Goal: Share content: Share content

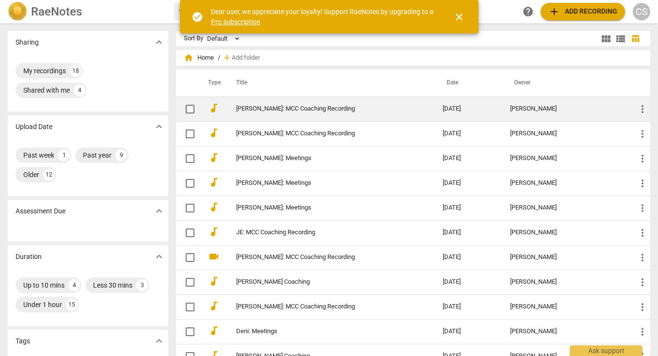
click at [283, 108] on link "[PERSON_NAME]: MCC Coaching Recording" at bounding box center [322, 108] width 172 height 7
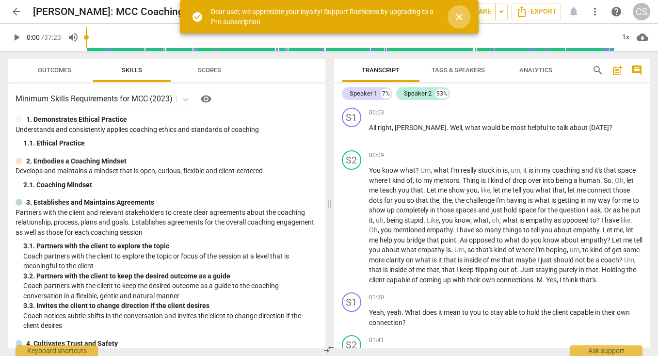
click at [458, 15] on span "close" at bounding box center [460, 17] width 12 height 12
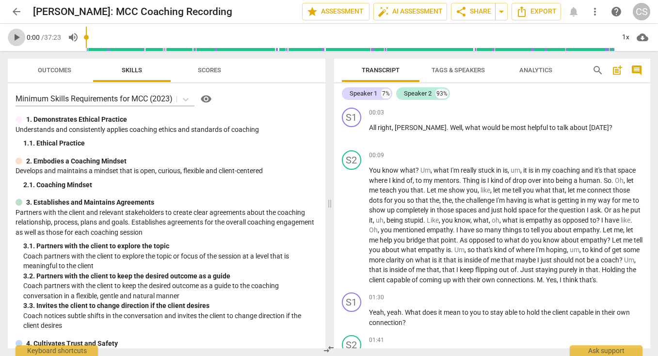
click at [15, 37] on span "play_arrow" at bounding box center [17, 38] width 12 height 12
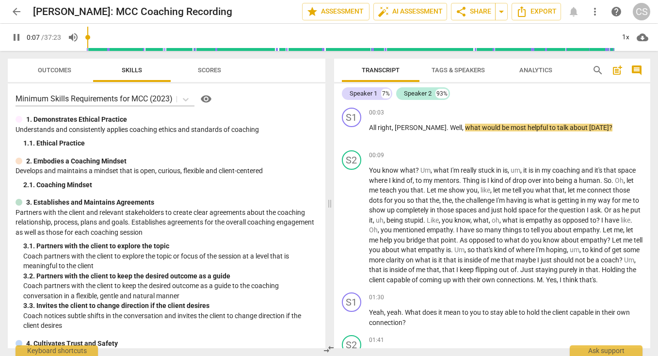
click at [18, 39] on span "pause" at bounding box center [17, 38] width 12 height 12
type input "8"
click at [588, 113] on div "+" at bounding box center [590, 113] width 10 height 10
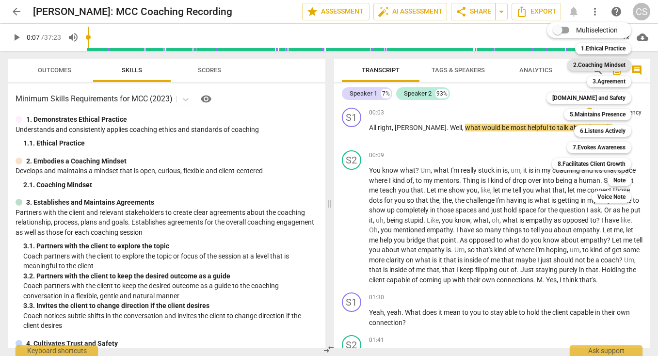
click at [592, 65] on b "2.Coaching Mindset" at bounding box center [599, 65] width 52 height 12
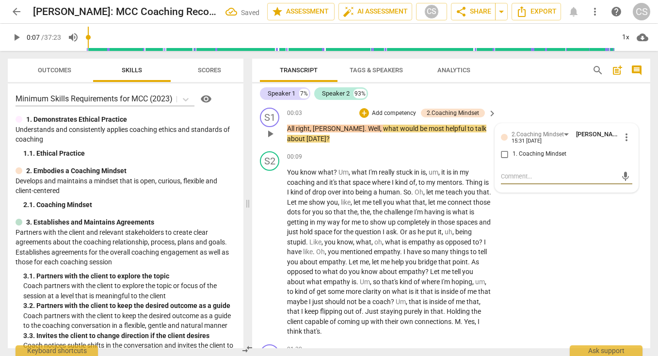
click at [516, 114] on div "S1 play_arrow pause 00:03 + Add competency 2.Coaching Mindset keyboard_arrow_ri…" at bounding box center [451, 126] width 398 height 44
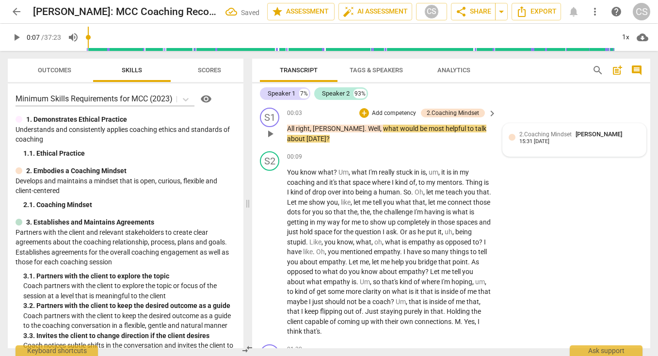
click at [532, 137] on span "2.Coaching Mindset" at bounding box center [546, 134] width 52 height 7
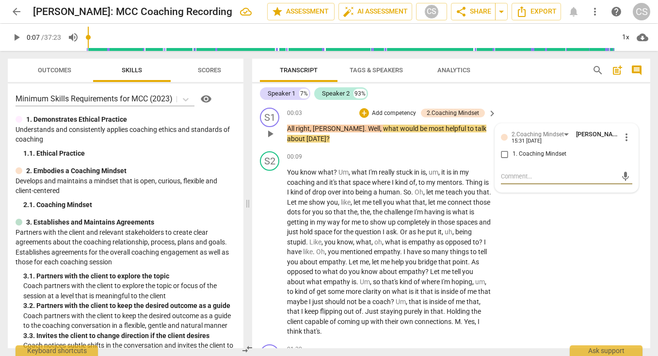
click at [623, 136] on span "more_vert" at bounding box center [627, 137] width 12 height 12
click at [630, 154] on li "Delete" at bounding box center [633, 155] width 33 height 18
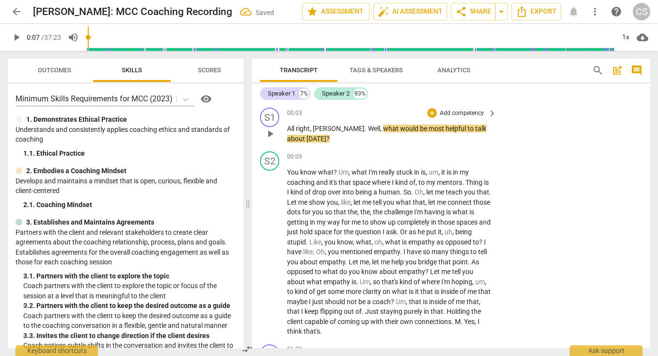
click at [457, 112] on p "Add competency" at bounding box center [462, 113] width 46 height 9
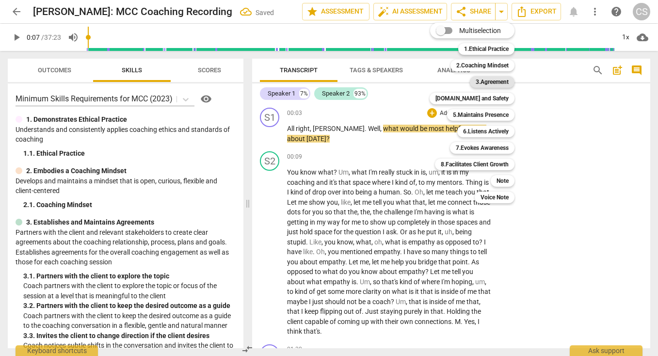
click at [486, 81] on b "3.Agreement" at bounding box center [492, 82] width 33 height 12
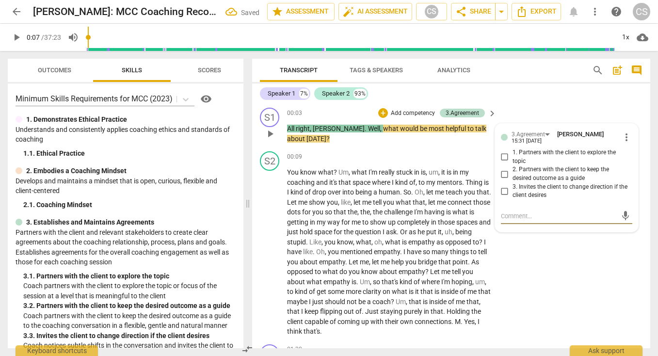
click at [505, 155] on input "1. Partners with the client to explore the topic" at bounding box center [505, 157] width 16 height 12
checkbox input "true"
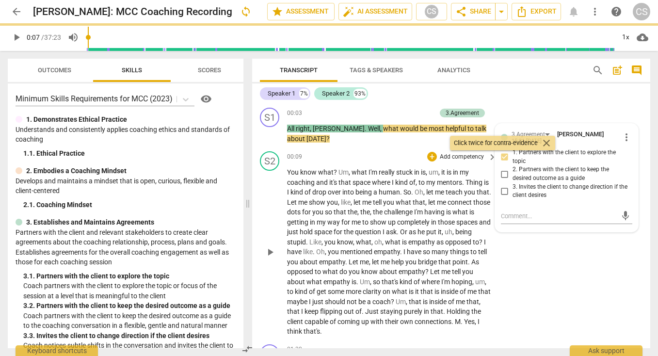
click at [565, 244] on div "S2 play_arrow pause 00:09 + Add competency keyboard_arrow_right You know what ?…" at bounding box center [451, 243] width 398 height 193
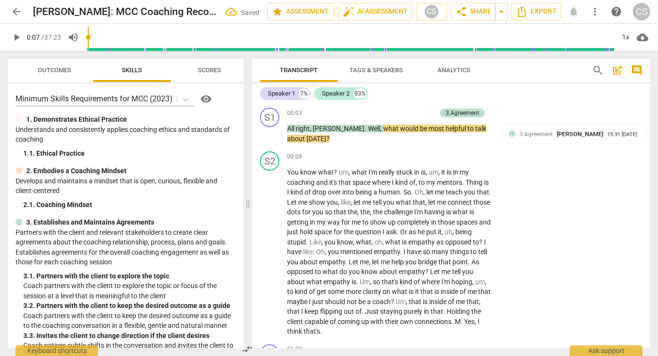
click at [15, 37] on span "play_arrow" at bounding box center [17, 38] width 12 height 12
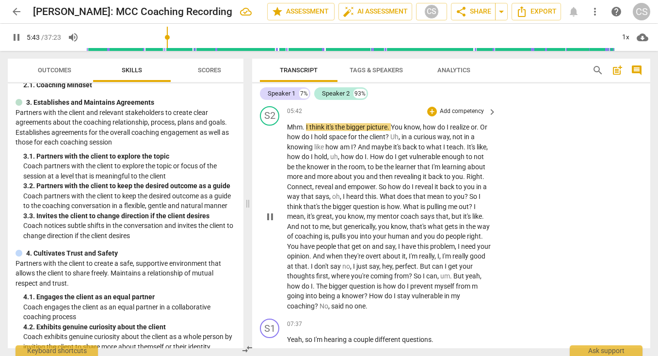
scroll to position [904, 0]
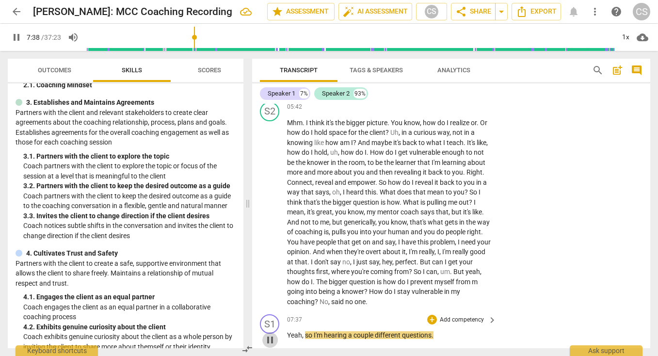
click at [268, 334] on span "pause" at bounding box center [270, 340] width 12 height 12
type input "459"
click at [320, 298] on span "?" at bounding box center [317, 302] width 5 height 8
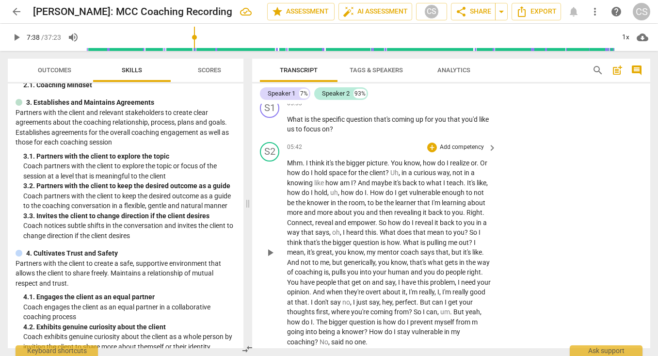
scroll to position [856, 0]
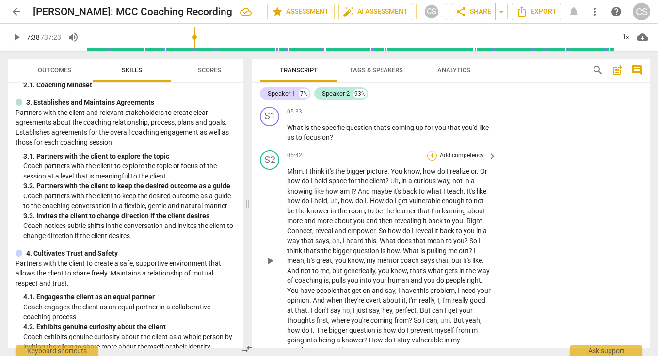
click at [432, 151] on div "+" at bounding box center [432, 156] width 10 height 10
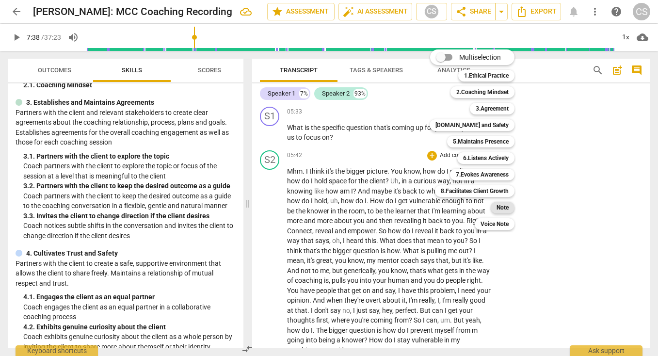
click at [502, 206] on b "Note" at bounding box center [503, 208] width 12 height 12
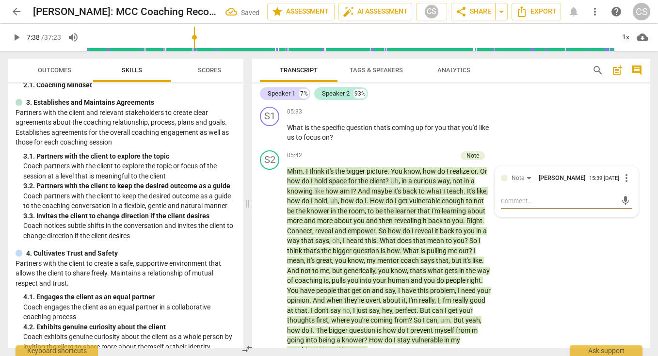
type textarea "A"
type textarea "At"
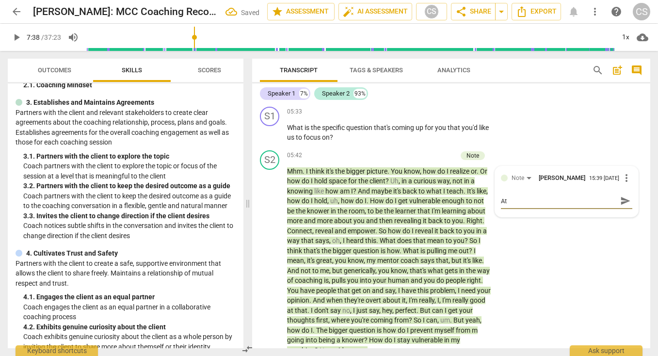
type textarea "At"
type textarea "At t"
type textarea "At th"
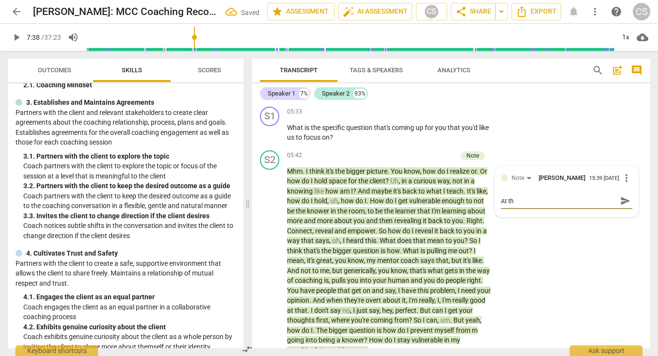
type textarea "At the"
type textarea "At the e"
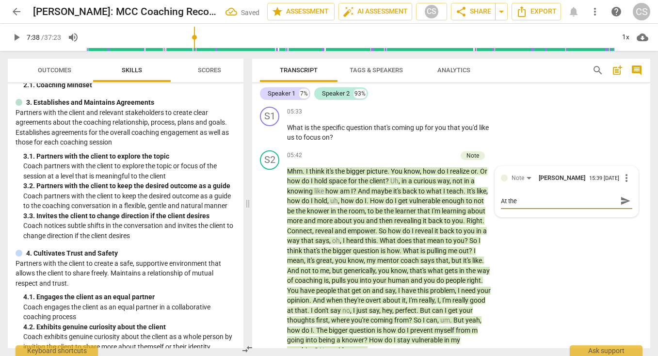
type textarea "At the e"
type textarea "At the en"
type textarea "At the end"
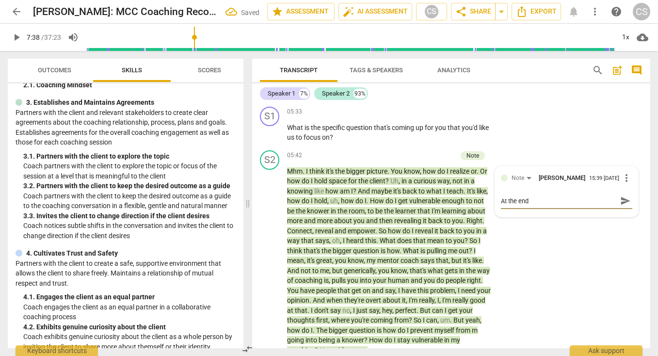
type textarea "At the end"
type textarea "At the end -"
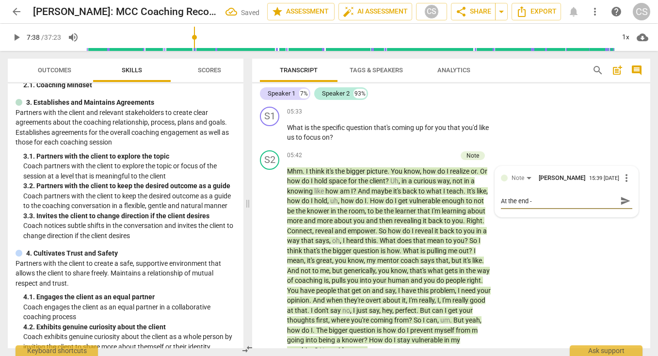
type textarea "At the end -"
type textarea "At the end - w"
type textarea "At the end - wh"
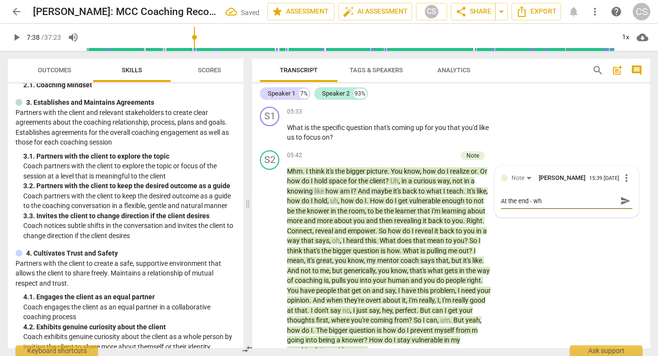
type textarea "At the end - wha"
type textarea "At the end - what"
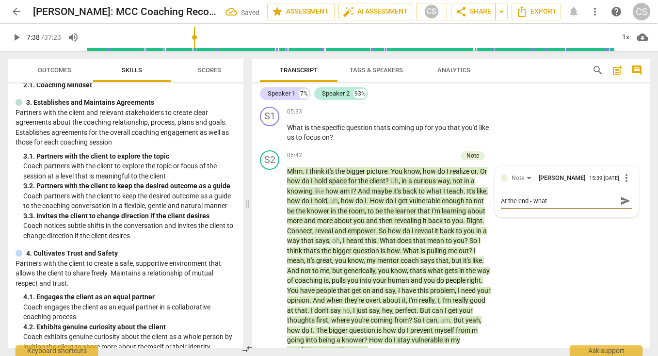
type textarea "At the end - what"
type textarea "At the end - what j"
type textarea "At the end - what ju"
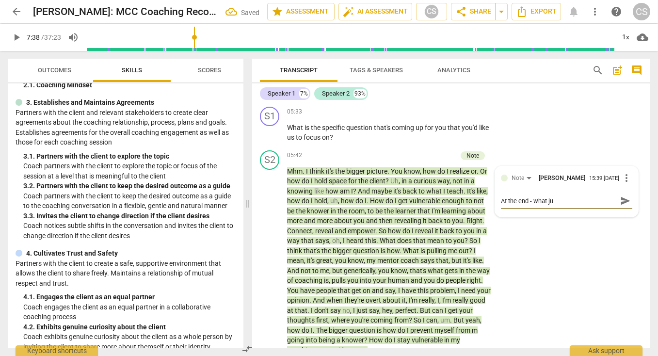
type textarea "At the end - what jus"
type textarea "At the end - what just"
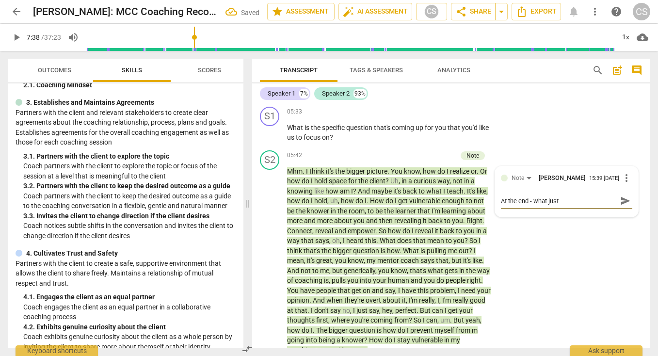
type textarea "At the end - what just"
type textarea "At the end - what just h"
type textarea "At the end - what just ha"
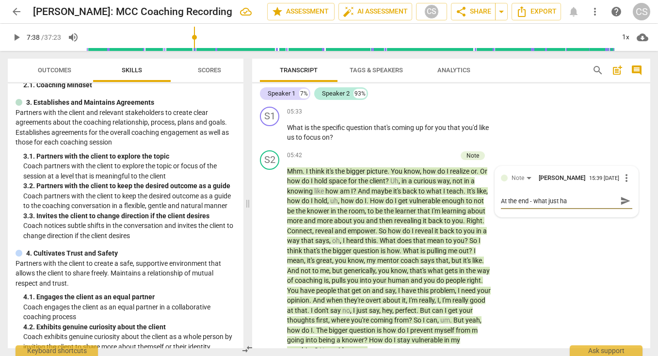
type textarea "At the end - what just hap"
type textarea "At the end - what just happ"
type textarea "At the end - what just [PERSON_NAME]"
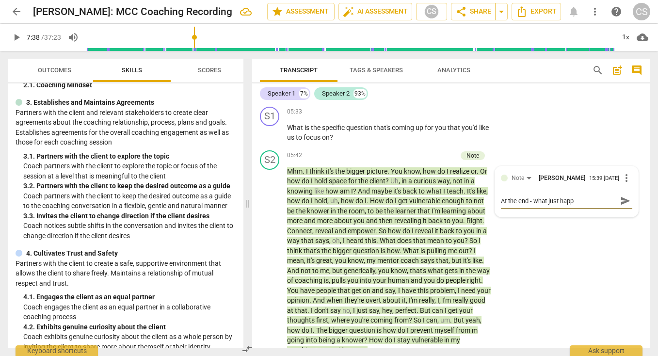
type textarea "At the end - what just [PERSON_NAME]"
type textarea "At the end - what just happen"
type textarea "At the end - what just happene"
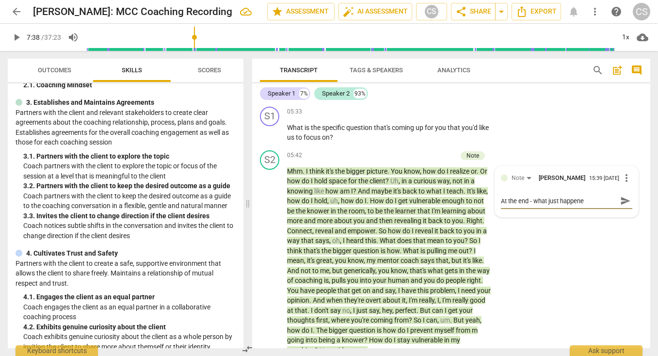
type textarea "At the end - what just happened"
type textarea "At the end - what just happened t"
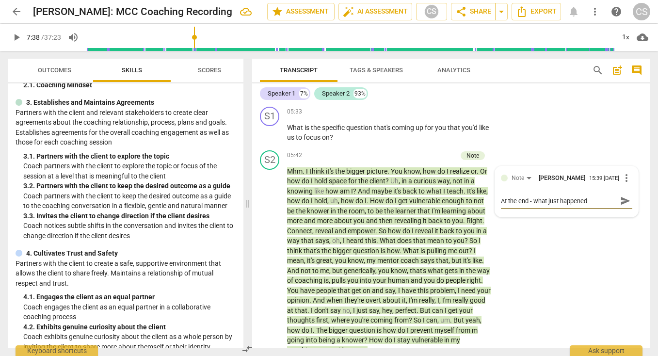
type textarea "At the end - what just happened t"
type textarea "At the end - what just happened th"
type textarea "At the end - what just happened the"
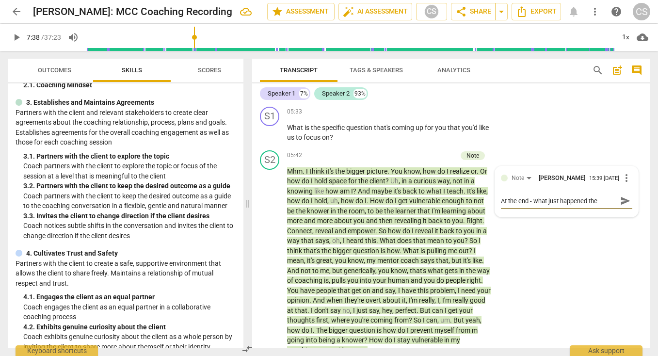
type textarea "At the end - what just happened ther"
type textarea "At the end - what just happened there"
type textarea "At the end - what just happened there?"
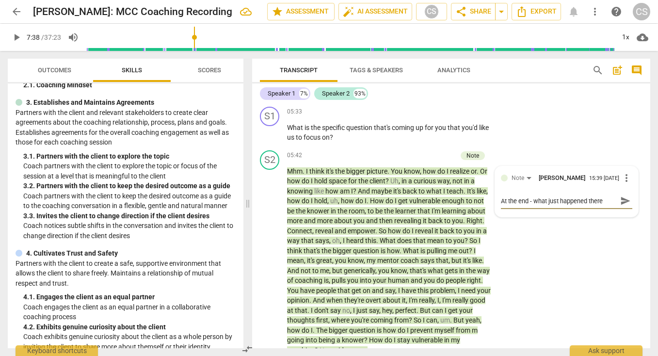
type textarea "At the end - what just happened there?"
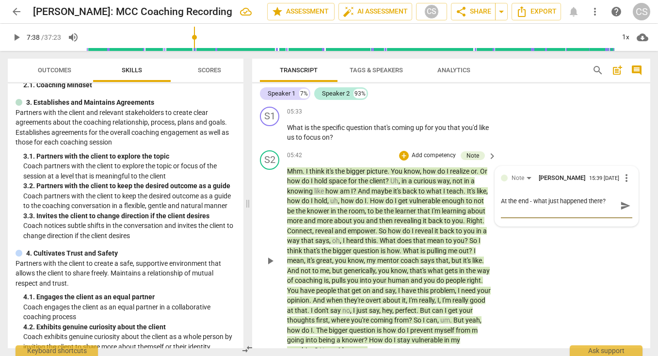
type textarea "At the end - what just happened there?"
click at [620, 200] on span "send" at bounding box center [625, 205] width 11 height 11
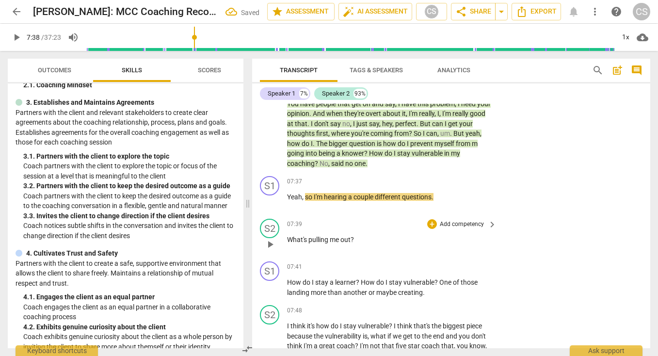
scroll to position [1053, 0]
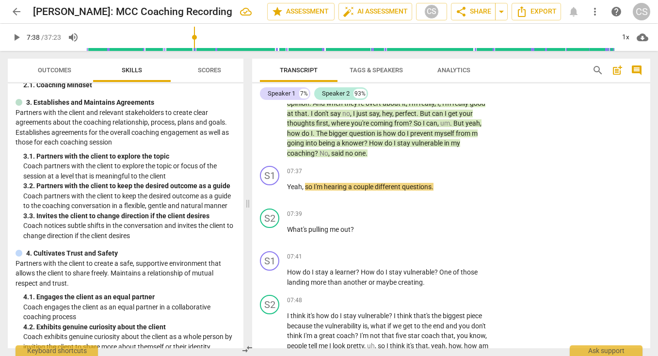
click at [16, 33] on span "play_arrow" at bounding box center [17, 38] width 12 height 12
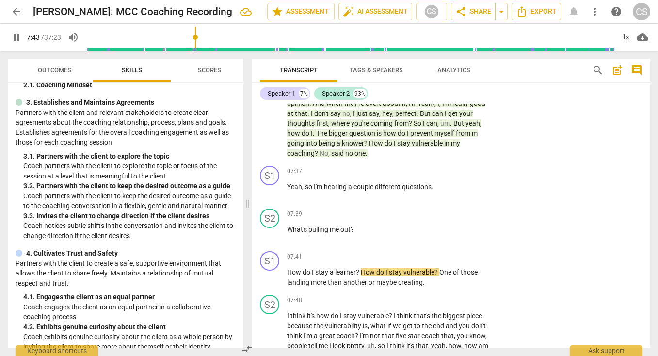
click at [14, 37] on span "pause" at bounding box center [17, 38] width 12 height 12
click at [269, 209] on div "S2" at bounding box center [269, 218] width 19 height 19
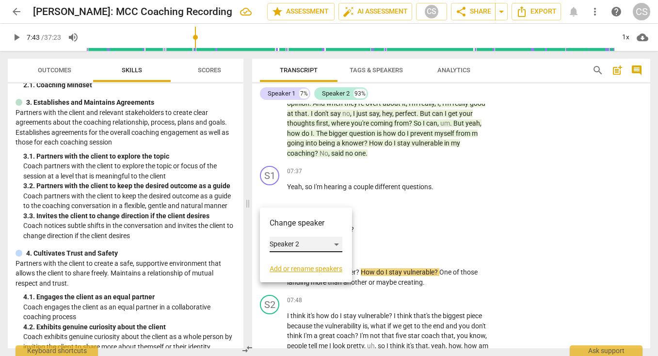
click at [293, 244] on div "Speaker 2" at bounding box center [306, 245] width 73 height 16
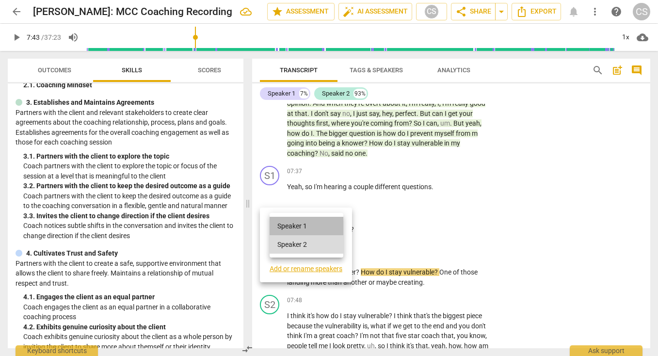
click at [293, 229] on li "Speaker 1" at bounding box center [307, 226] width 74 height 18
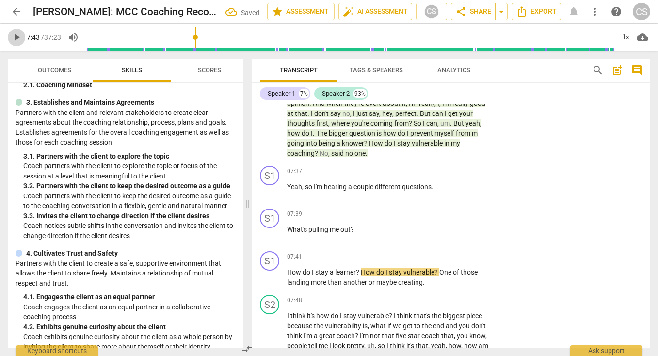
click at [14, 36] on span "play_arrow" at bounding box center [17, 38] width 12 height 12
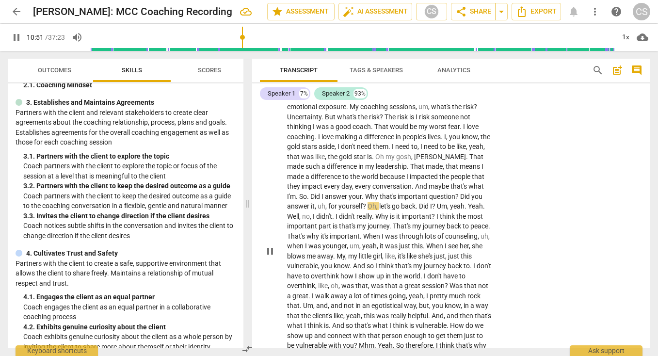
scroll to position [1553, 0]
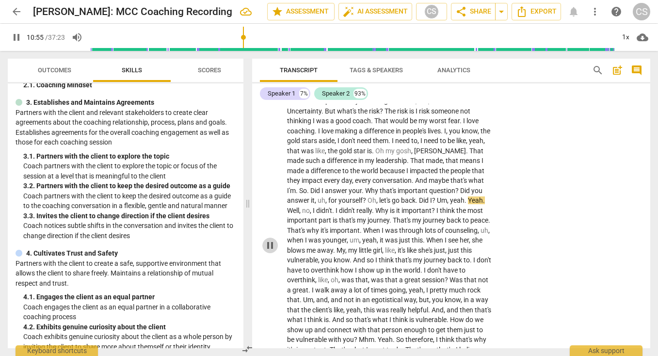
click at [268, 240] on span "pause" at bounding box center [270, 246] width 12 height 12
click at [462, 187] on span "Did" at bounding box center [465, 191] width 11 height 8
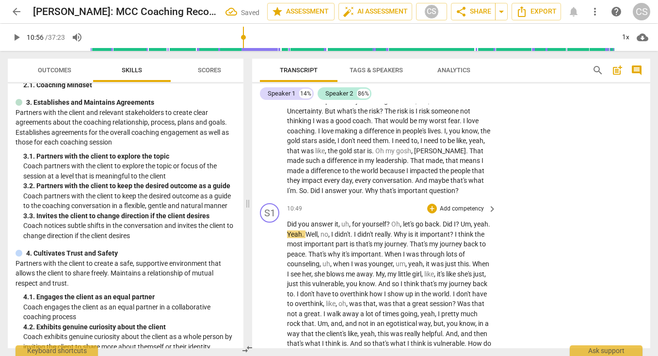
click at [403, 220] on span "let's" at bounding box center [409, 224] width 13 height 8
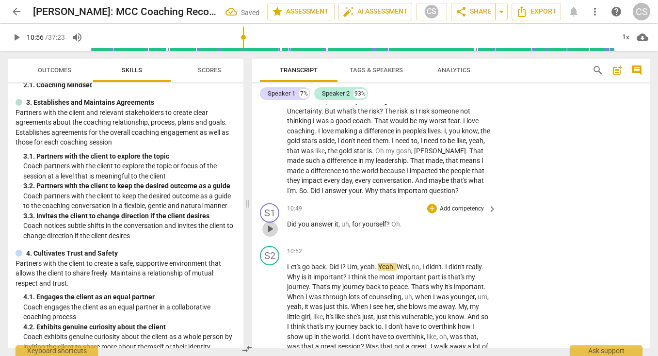
click at [271, 223] on span "play_arrow" at bounding box center [270, 229] width 12 height 12
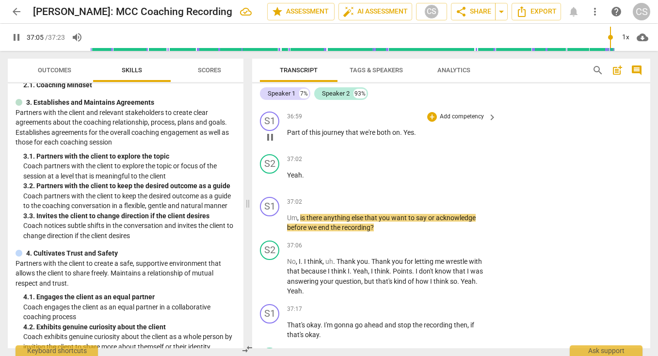
scroll to position [5344, 0]
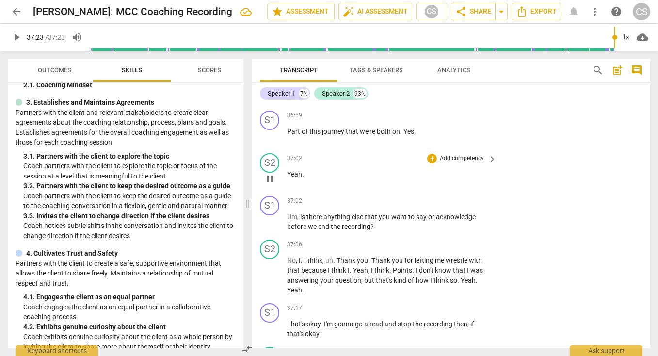
type input "2243"
click at [484, 13] on span "share Share" at bounding box center [474, 12] width 36 height 12
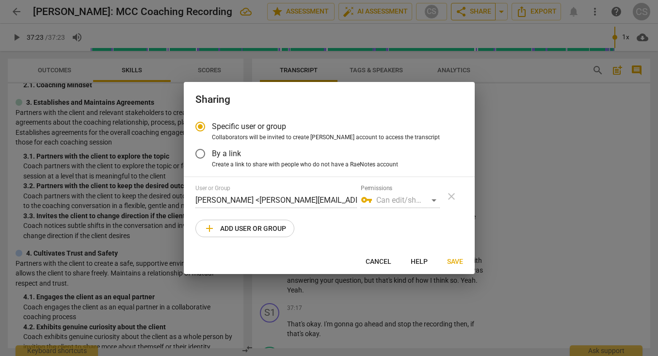
radio input "false"
click at [202, 155] on input "By a link" at bounding box center [200, 153] width 23 height 23
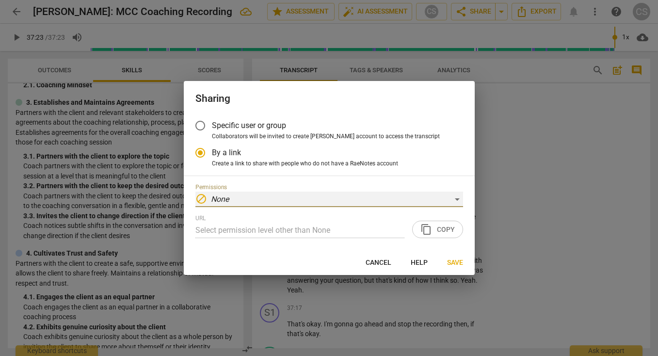
click at [295, 196] on div "block None" at bounding box center [330, 200] width 268 height 16
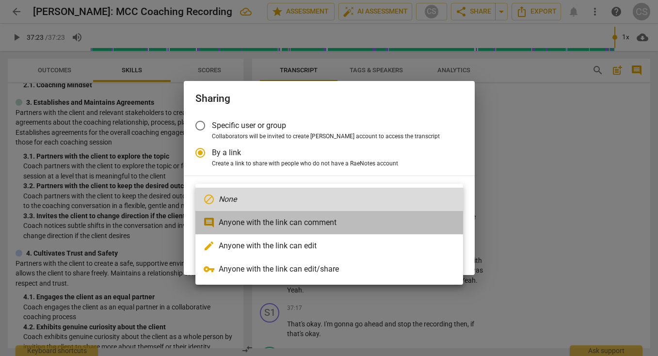
click at [277, 217] on li "comment Anyone with the link can comment" at bounding box center [330, 222] width 268 height 23
radio input "false"
type input "[URL][DOMAIN_NAME]"
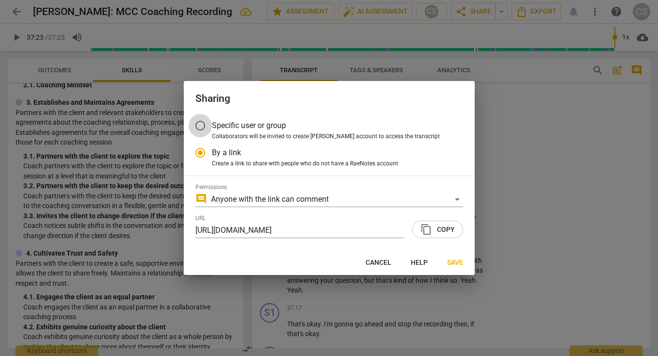
click at [199, 124] on input "Specific user or group" at bounding box center [200, 125] width 23 height 23
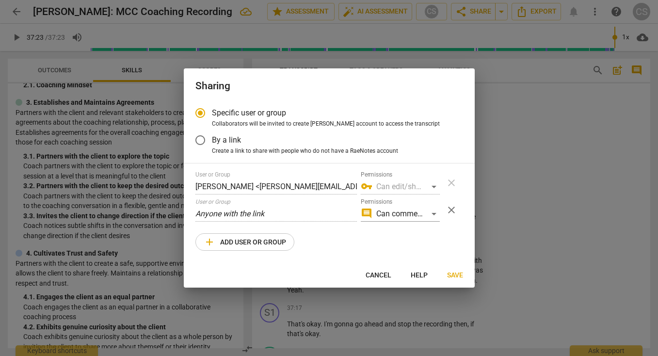
click at [379, 275] on span "Cancel" at bounding box center [379, 276] width 26 height 10
radio input "false"
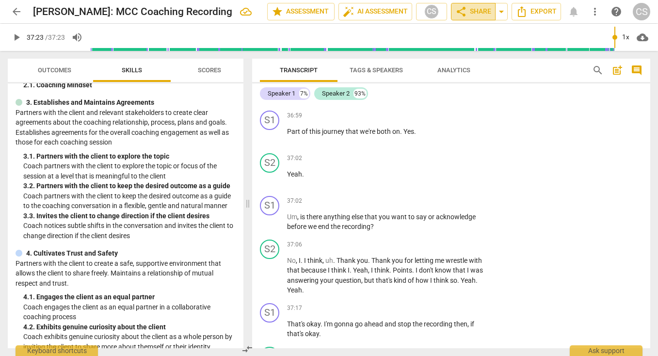
click at [472, 14] on span "share Share" at bounding box center [474, 12] width 36 height 12
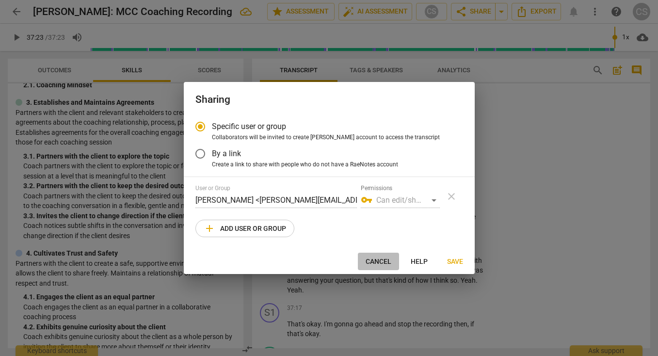
click at [381, 257] on span "Cancel" at bounding box center [379, 262] width 26 height 10
radio input "false"
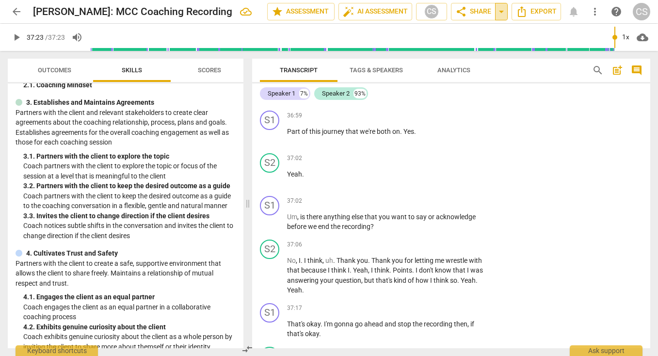
click at [502, 12] on span "arrow_drop_down" at bounding box center [502, 12] width 12 height 12
click at [477, 12] on span "share Share" at bounding box center [474, 12] width 36 height 12
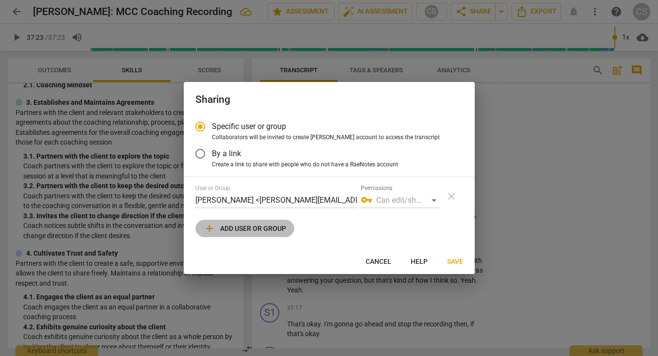
click at [222, 228] on span "add Add user or group" at bounding box center [245, 229] width 82 height 12
radio input "false"
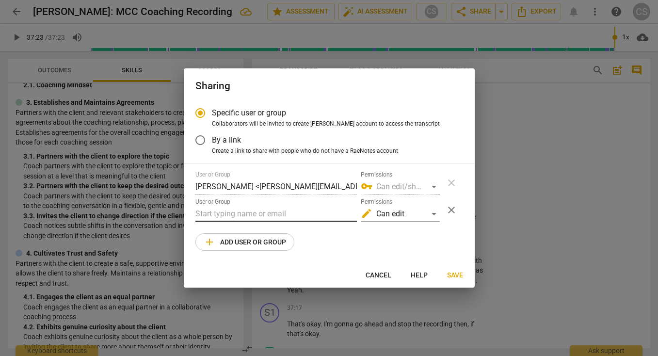
click at [220, 210] on input "text" at bounding box center [277, 214] width 162 height 16
type input "[EMAIL_ADDRESS][DOMAIN_NAME]"
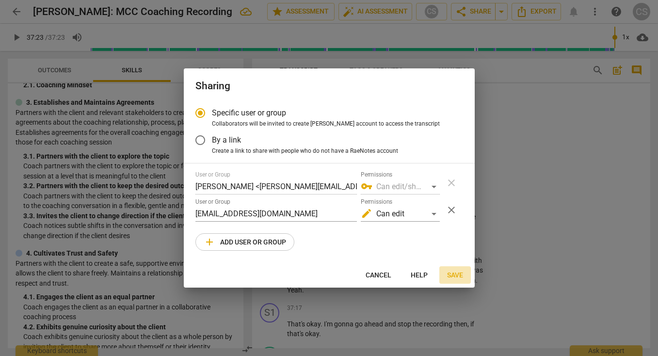
click at [457, 271] on span "Save" at bounding box center [455, 276] width 16 height 10
